Goal: Information Seeking & Learning: Compare options

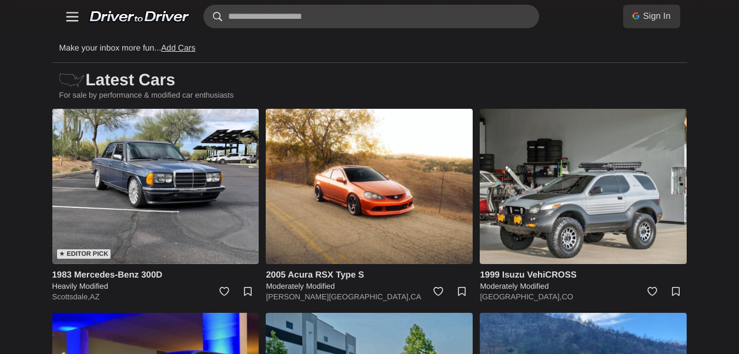
click at [423, 14] on input "text" at bounding box center [371, 17] width 336 height 24
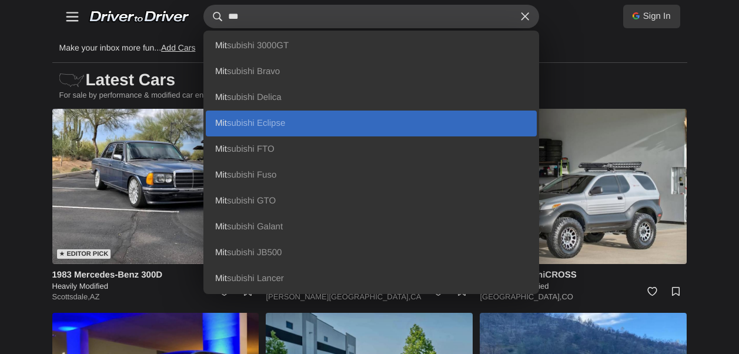
type input "***"
click at [283, 118] on link "Mit subishi Eclipse" at bounding box center [371, 124] width 331 height 26
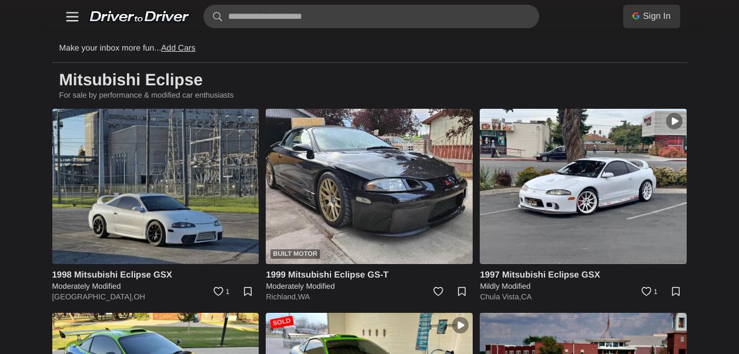
click at [147, 177] on img at bounding box center [155, 186] width 207 height 155
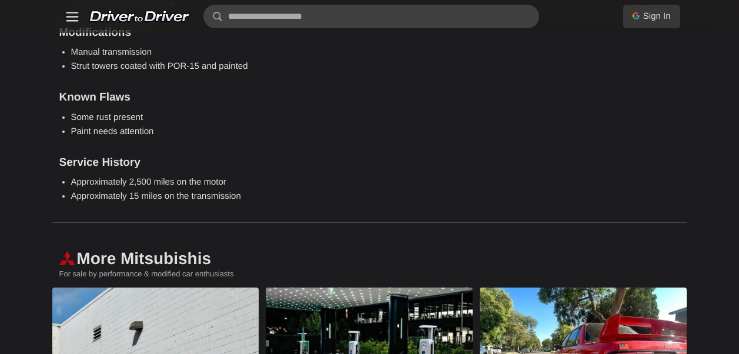
scroll to position [1528, 0]
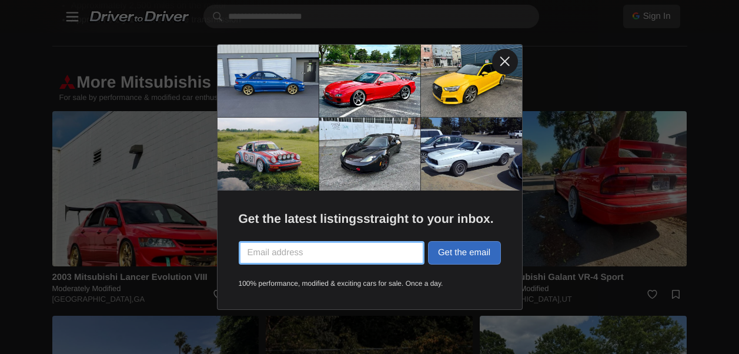
drag, startPoint x: 507, startPoint y: 59, endPoint x: 477, endPoint y: 46, distance: 32.9
click at [507, 59] on link at bounding box center [505, 62] width 26 height 26
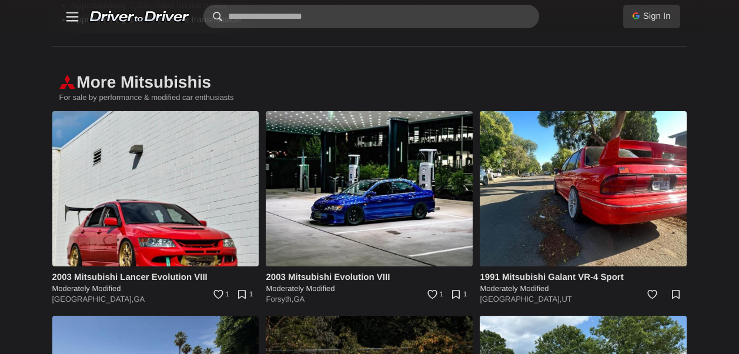
click at [351, 19] on input "text" at bounding box center [371, 17] width 336 height 24
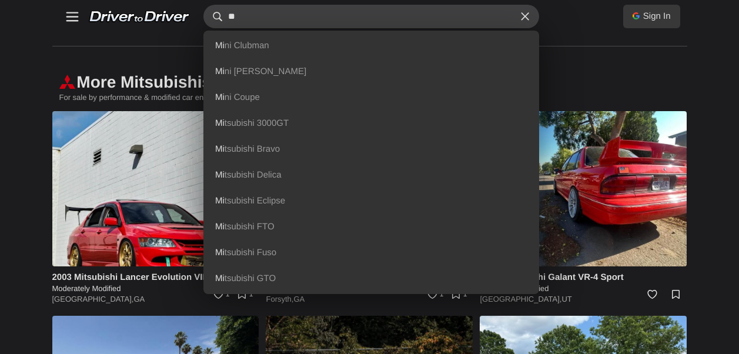
type input "**"
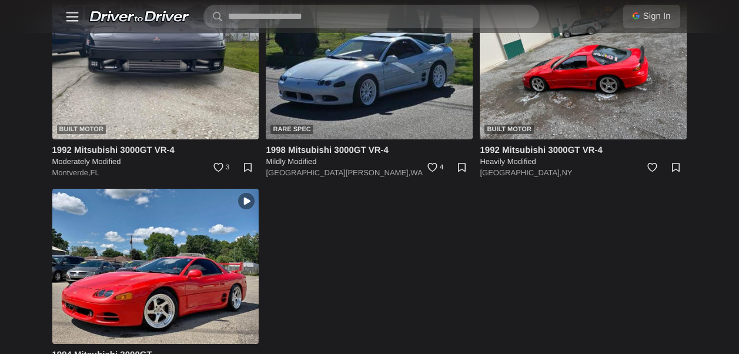
scroll to position [584, 0]
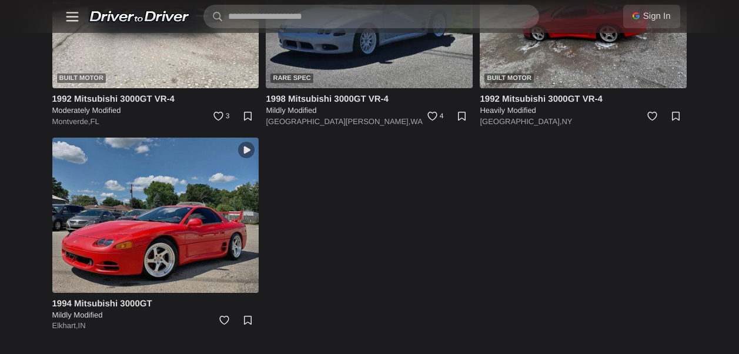
click at [193, 232] on img at bounding box center [155, 215] width 207 height 155
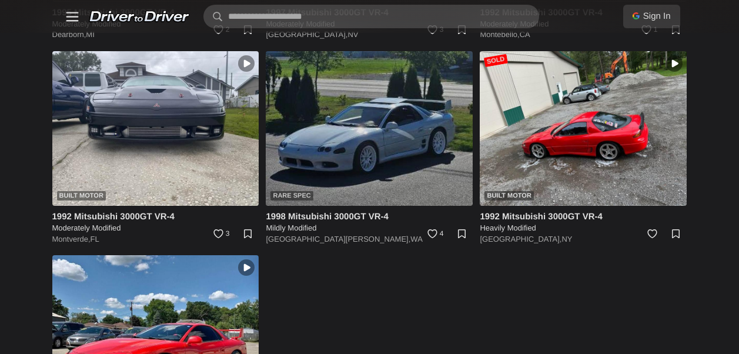
scroll to position [407, 0]
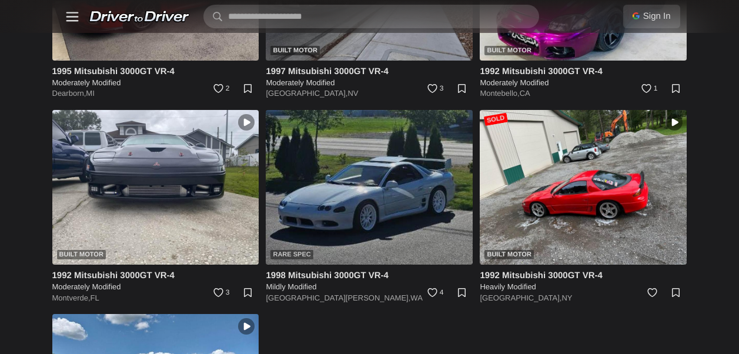
click at [403, 168] on img at bounding box center [369, 187] width 207 height 155
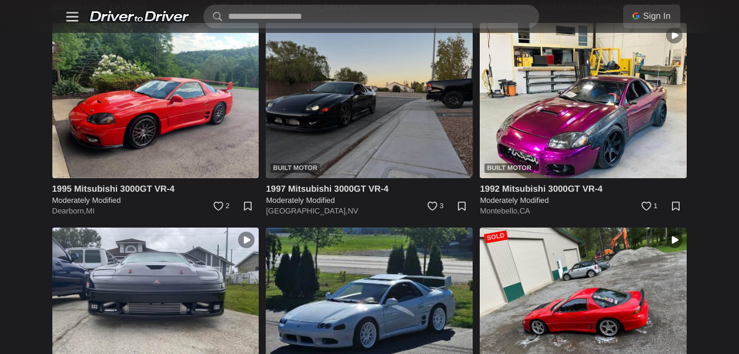
scroll to position [231, 0]
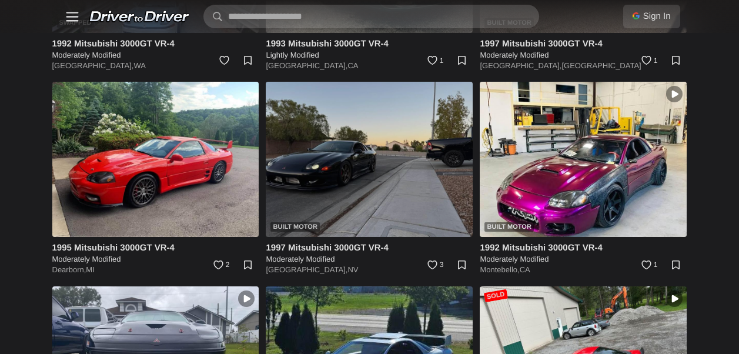
click at [397, 165] on img at bounding box center [369, 159] width 207 height 155
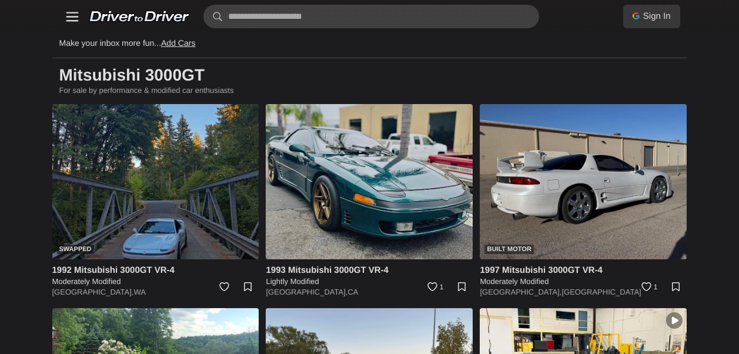
scroll to position [0, 0]
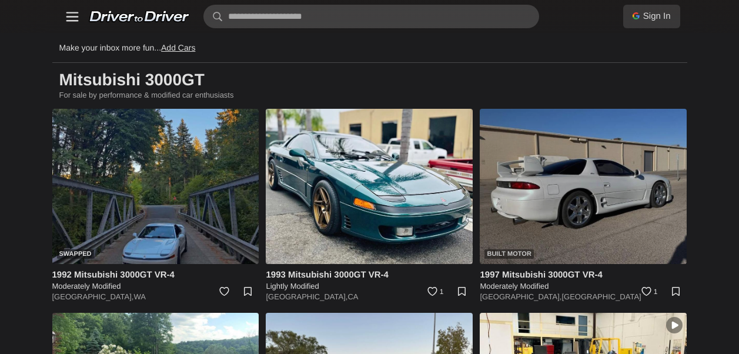
click at [577, 188] on img at bounding box center [583, 186] width 207 height 155
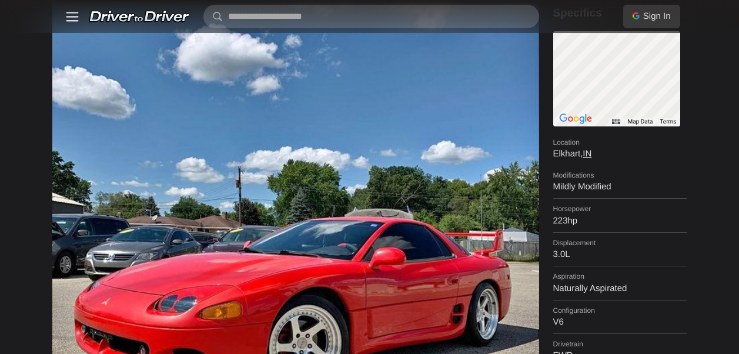
scroll to position [118, 0]
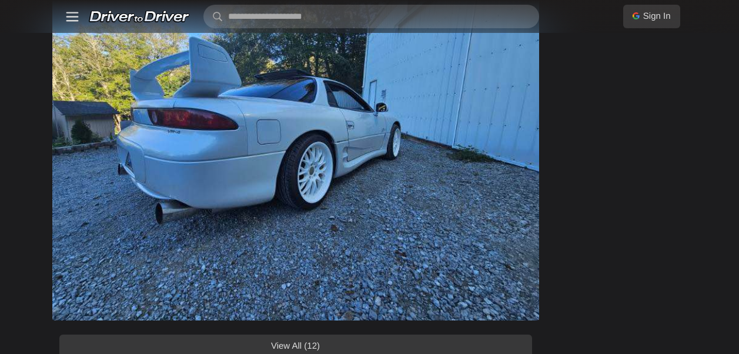
scroll to position [1117, 0]
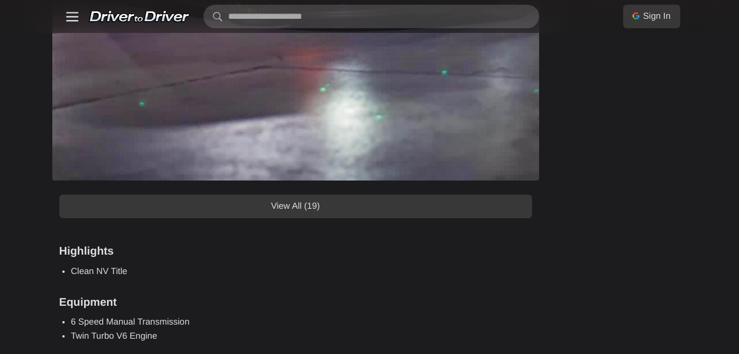
scroll to position [1117, 0]
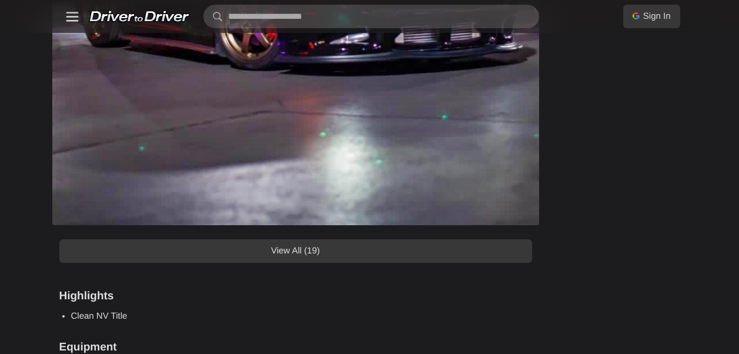
click at [370, 250] on link "View All (19)" at bounding box center [295, 251] width 473 height 24
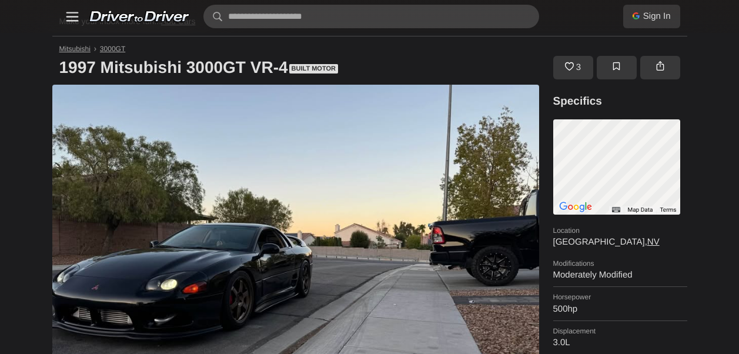
scroll to position [0, 0]
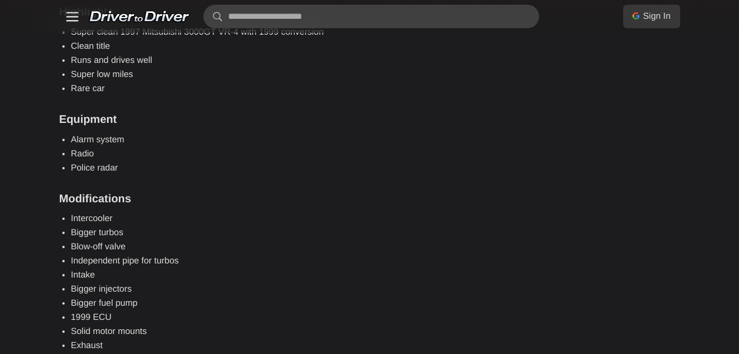
scroll to position [1528, 0]
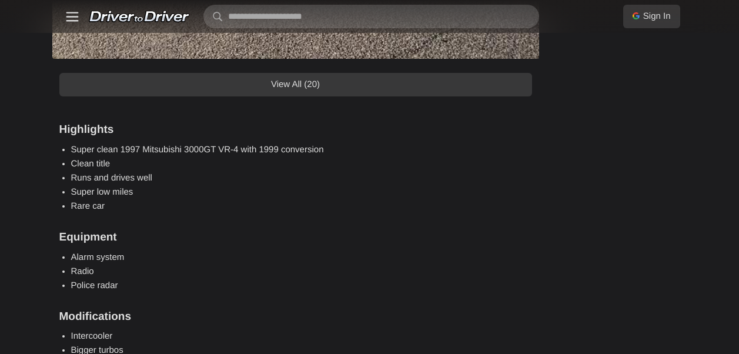
click at [279, 81] on link "View All (20)" at bounding box center [295, 85] width 473 height 24
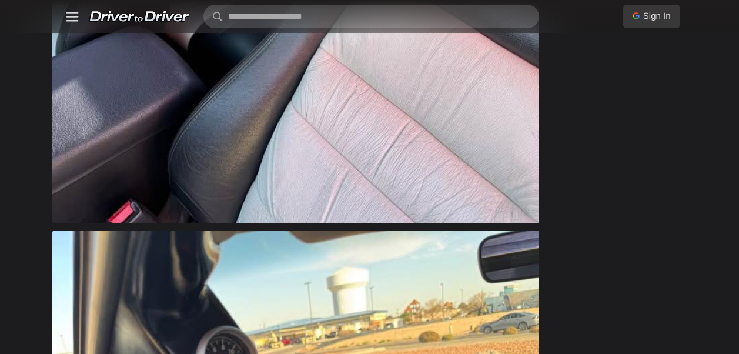
scroll to position [4879, 0]
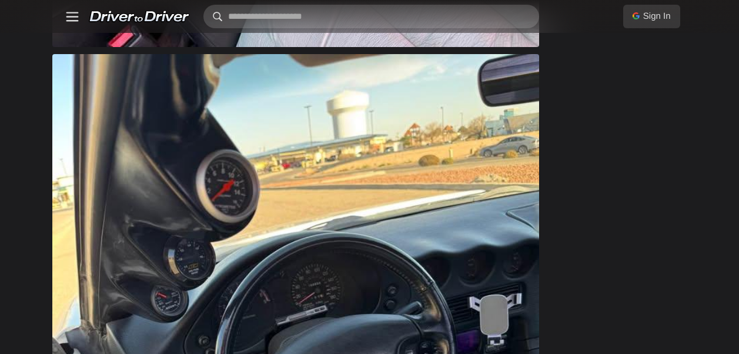
click at [323, 8] on input "text" at bounding box center [371, 17] width 336 height 24
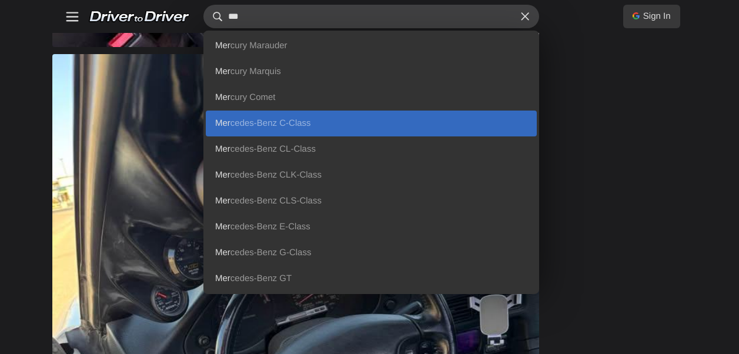
type input "***"
click at [292, 120] on span "C-Class" at bounding box center [294, 123] width 31 height 10
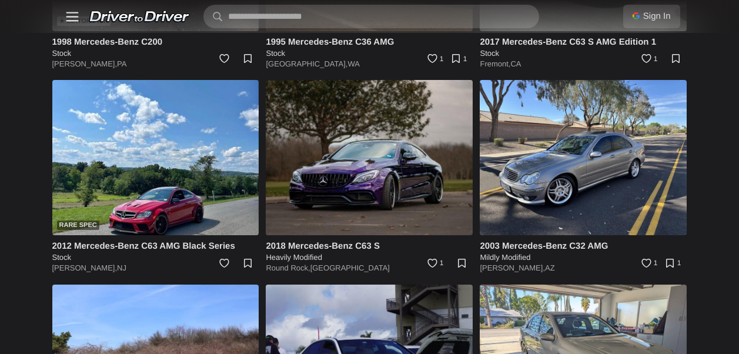
scroll to position [235, 0]
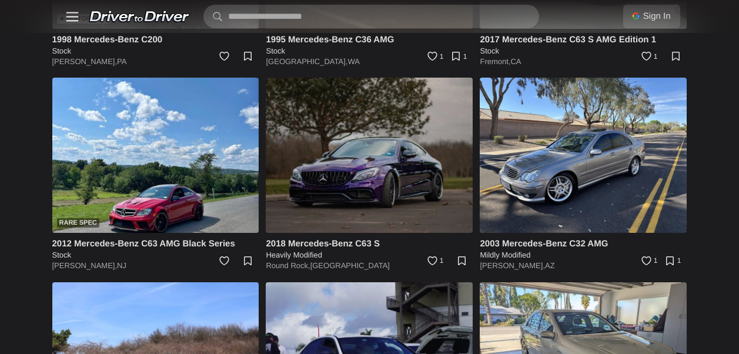
click at [400, 168] on img at bounding box center [369, 155] width 207 height 155
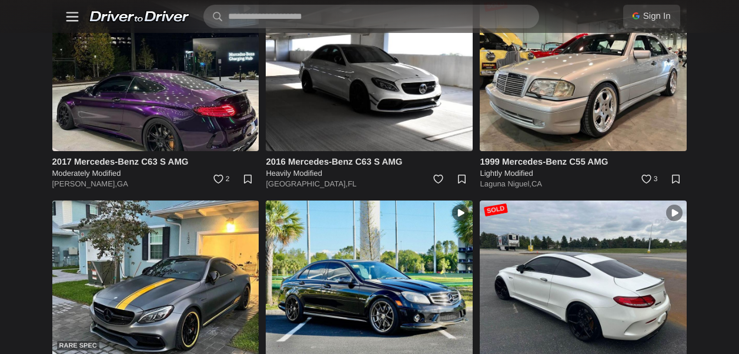
scroll to position [1509, 0]
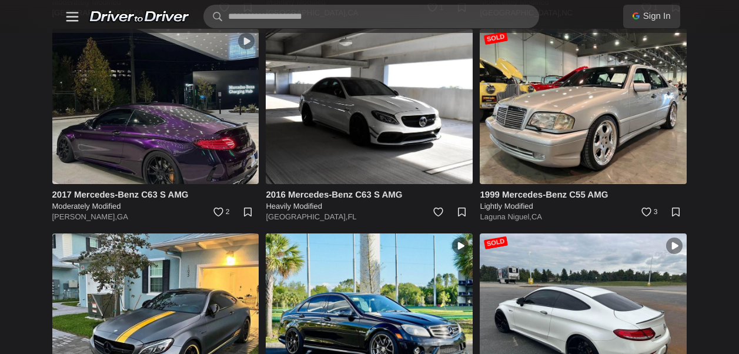
click at [184, 162] on img at bounding box center [155, 106] width 207 height 155
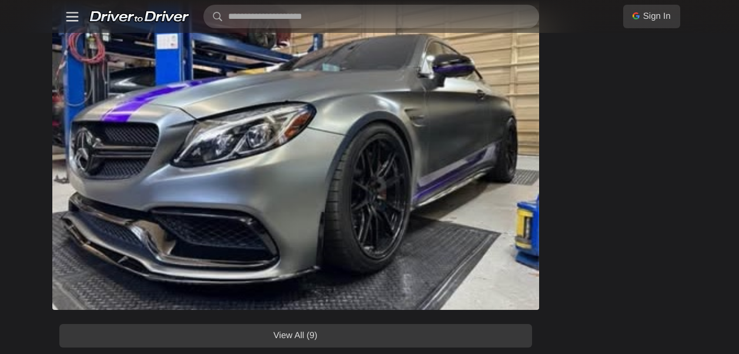
scroll to position [1058, 0]
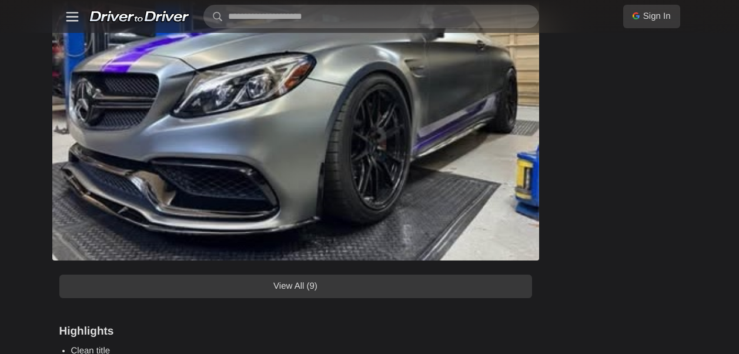
click at [349, 278] on link "View All (9)" at bounding box center [295, 287] width 473 height 24
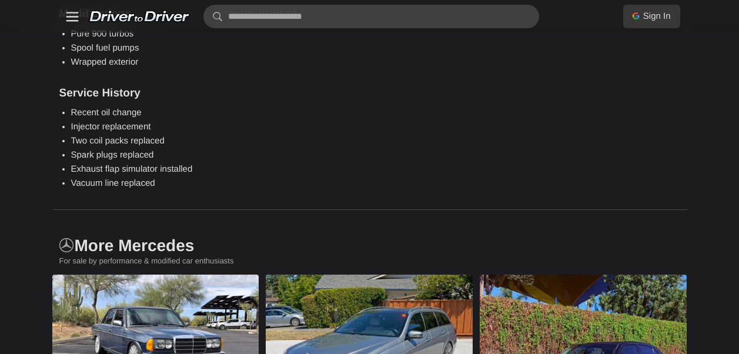
scroll to position [4996, 0]
